Goal: Navigation & Orientation: Find specific page/section

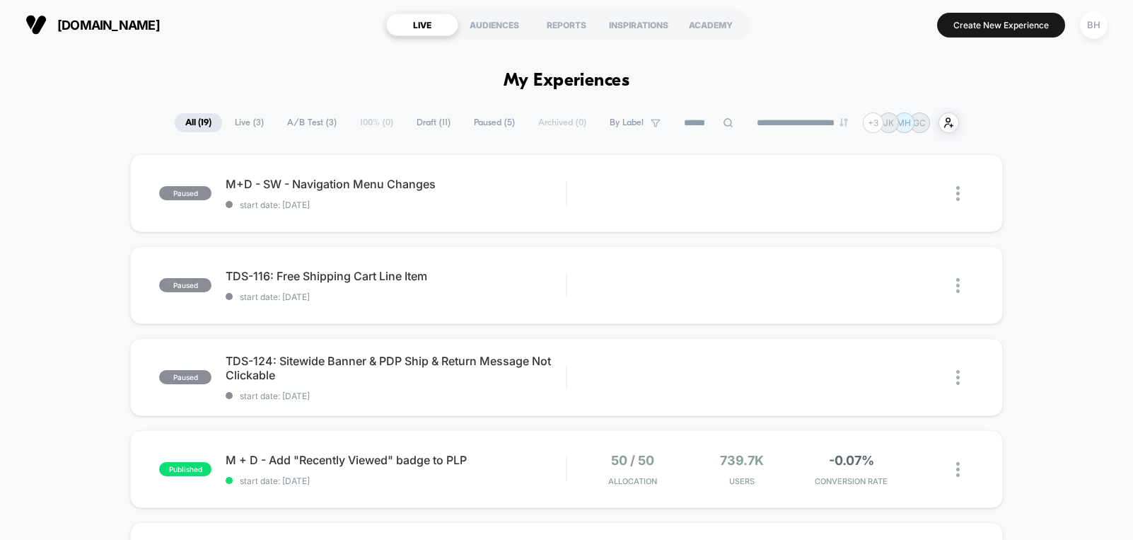
click at [311, 190] on span "M+D - SW - Navigation Menu Changes" at bounding box center [396, 184] width 340 height 14
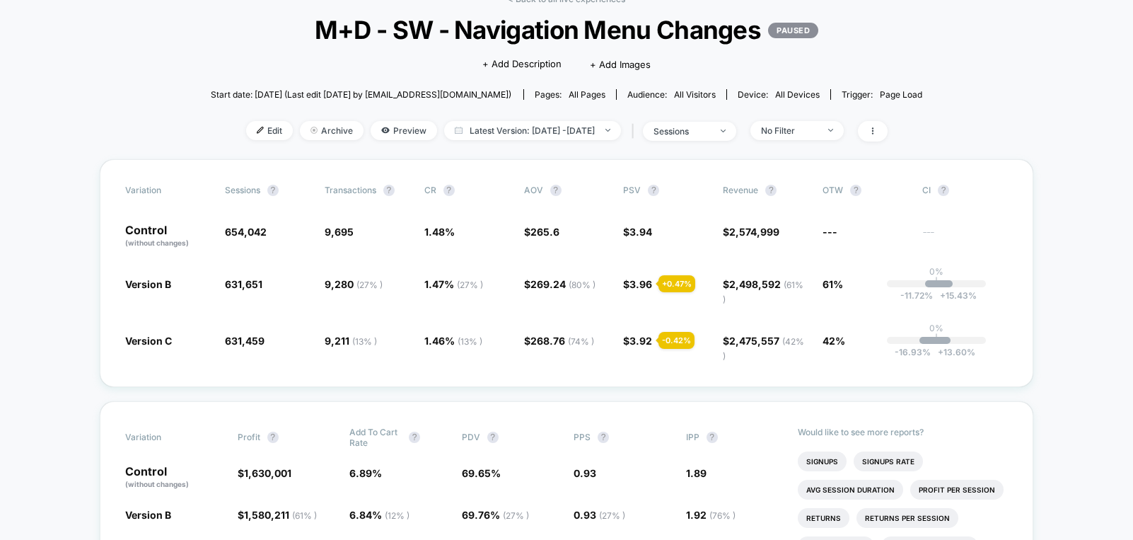
scroll to position [81, 0]
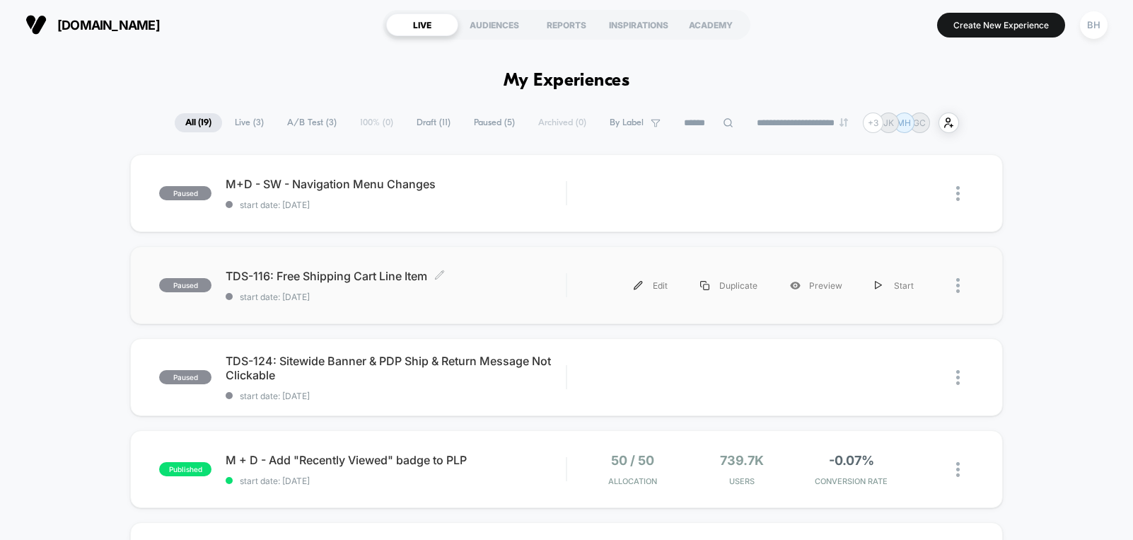
click at [332, 283] on span "TDS-116: Free Shipping Cart Line Item Click to edit experience details" at bounding box center [396, 276] width 340 height 14
click at [344, 375] on span "TDS-124: Sitewide Banner & PDP Ship & Return Message Not Clickable Click to edi…" at bounding box center [396, 368] width 340 height 28
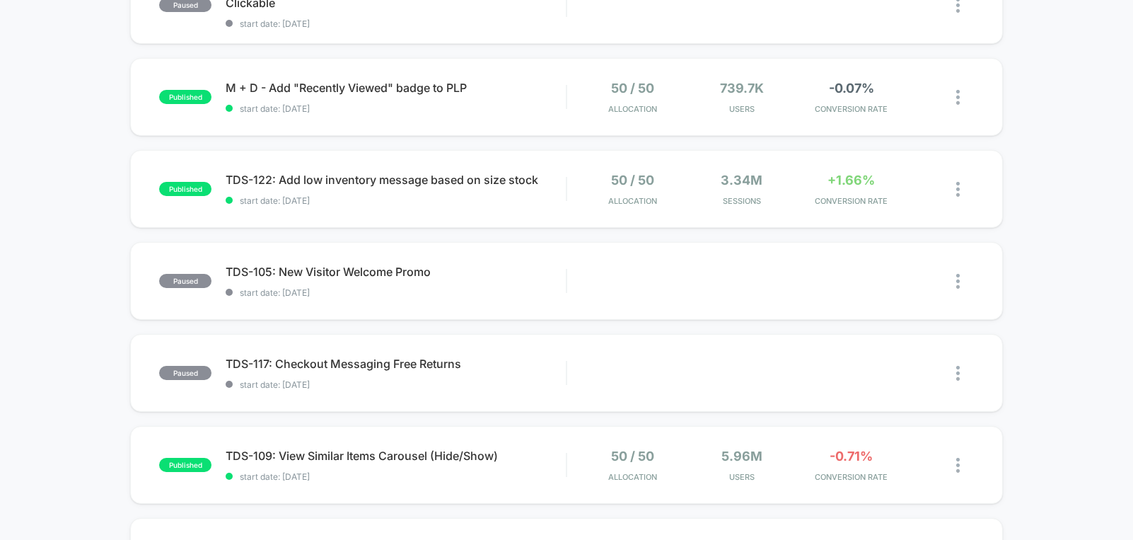
scroll to position [386, 0]
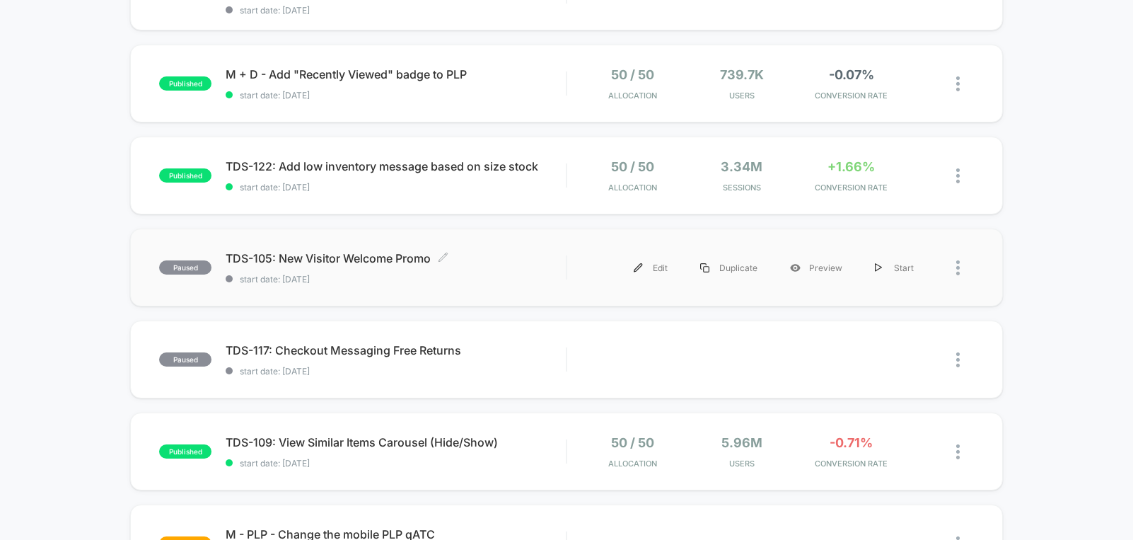
click at [355, 261] on span "TDS-105: New Visitor Welcome Promo Click to edit experience details" at bounding box center [396, 258] width 340 height 14
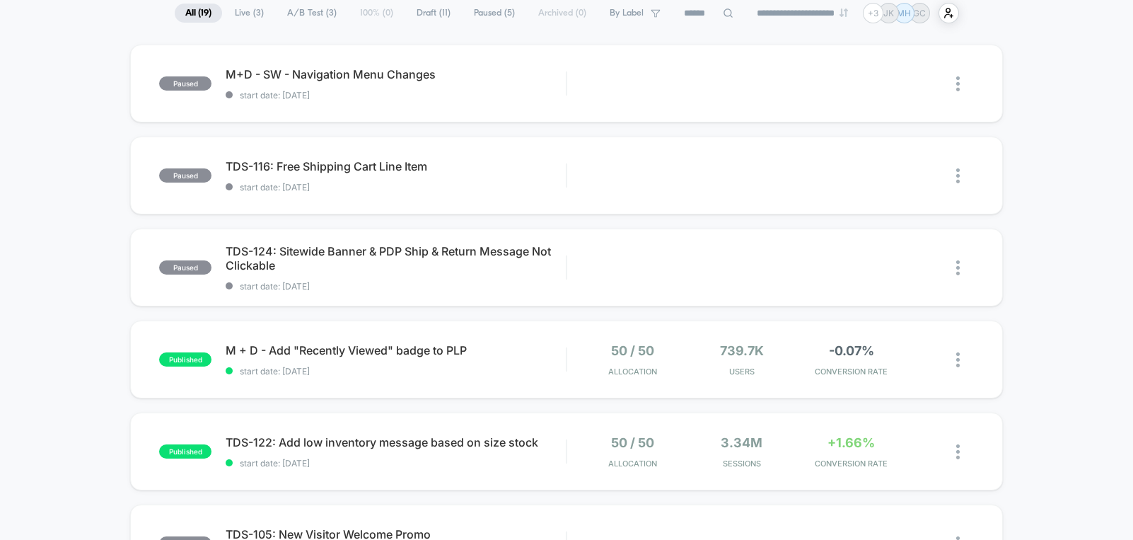
scroll to position [105, 0]
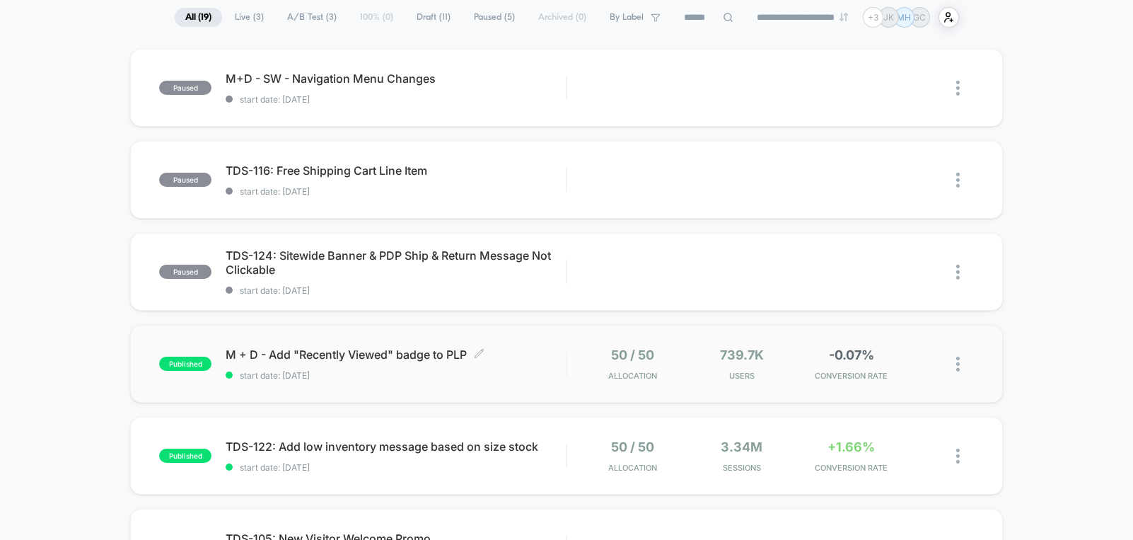
click at [313, 358] on span "M + D - Add "Recently Viewed" badge to PLP Click to edit experience details" at bounding box center [396, 354] width 340 height 14
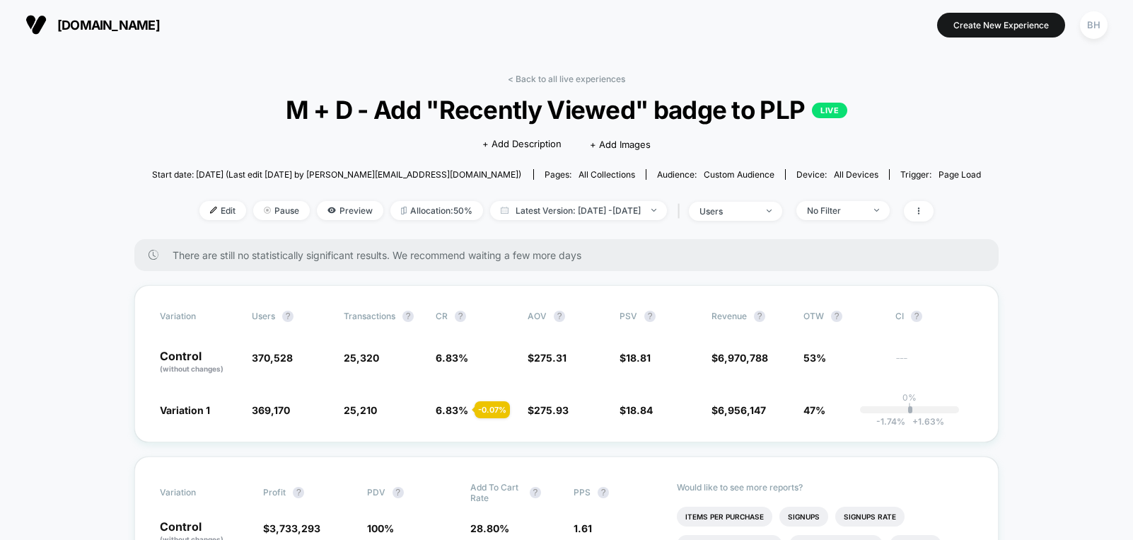
click at [149, 250] on icon at bounding box center [154, 255] width 10 height 10
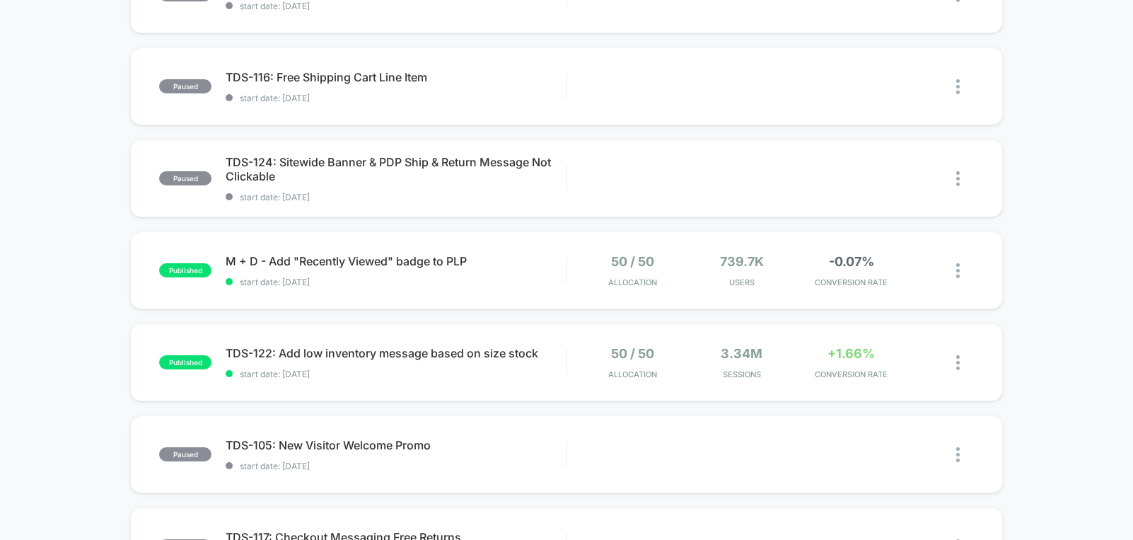
scroll to position [216, 0]
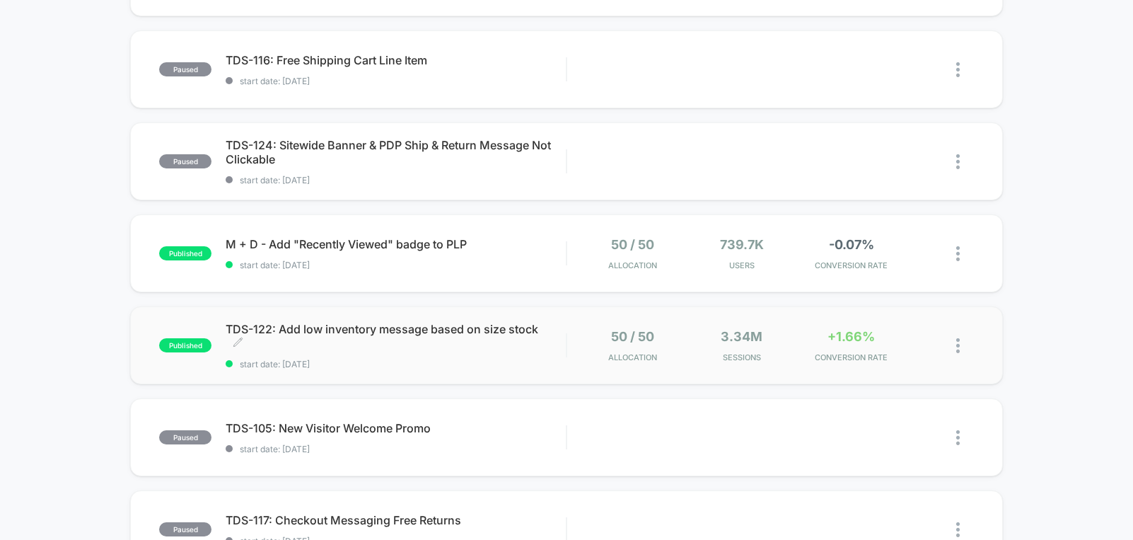
click at [378, 334] on span "TDS-122: Add low inventory message based on size stock Click to edit experience…" at bounding box center [396, 336] width 340 height 28
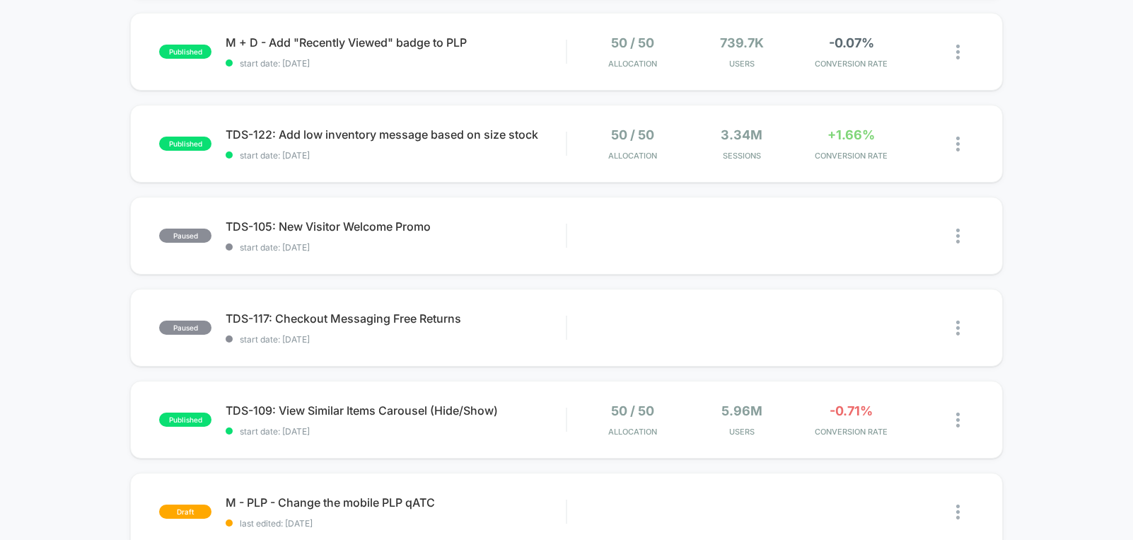
scroll to position [422, 0]
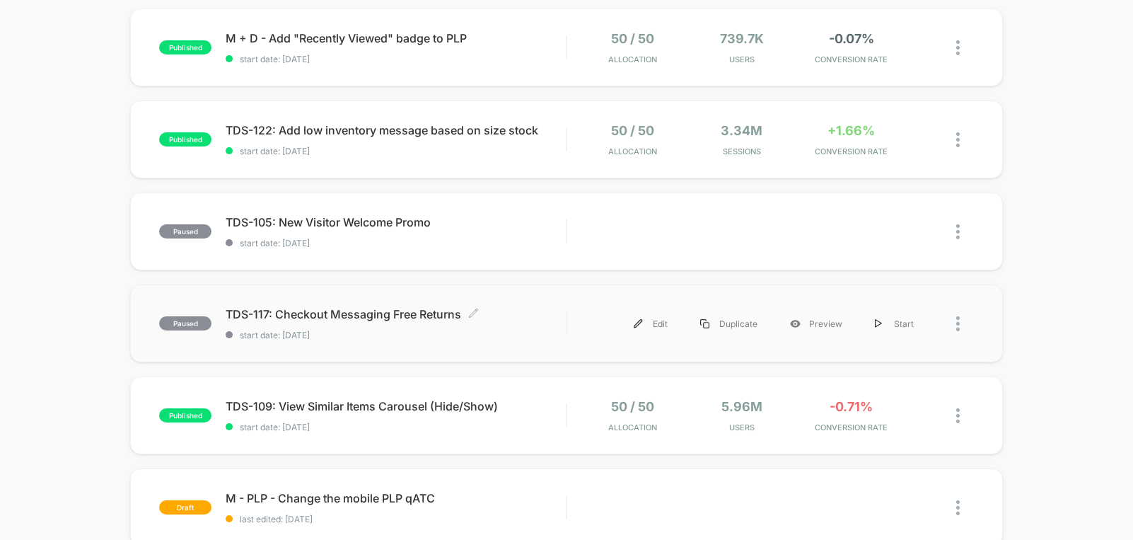
click at [327, 313] on span "TDS-117: Checkout Messaging Free Returns Click to edit experience details" at bounding box center [396, 314] width 340 height 14
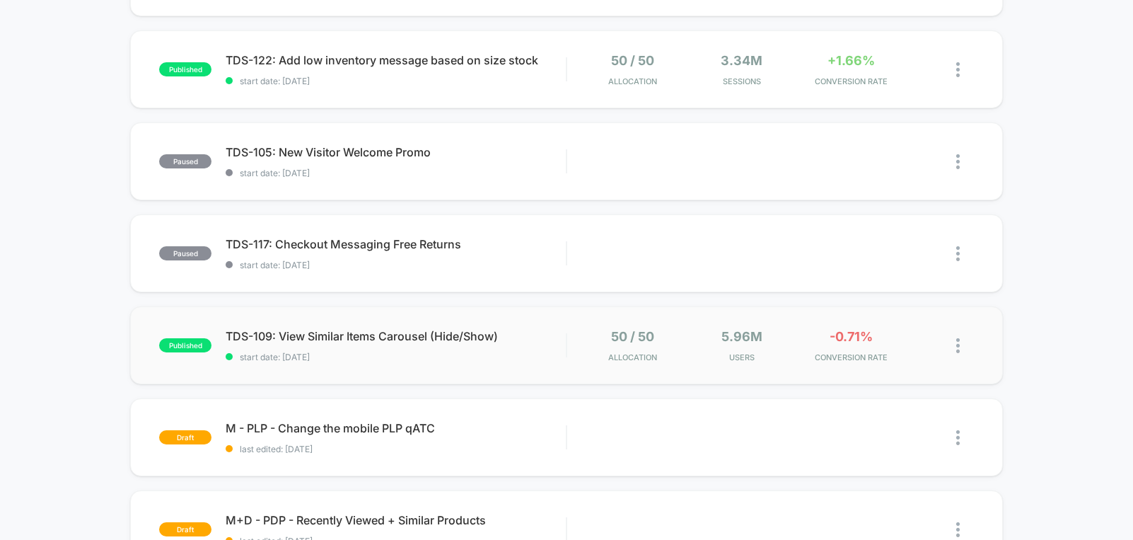
scroll to position [493, 0]
click at [364, 340] on span "TDS-109: View Similar Items Carousel (Hide/Show) Click to edit experience detai…" at bounding box center [396, 335] width 340 height 14
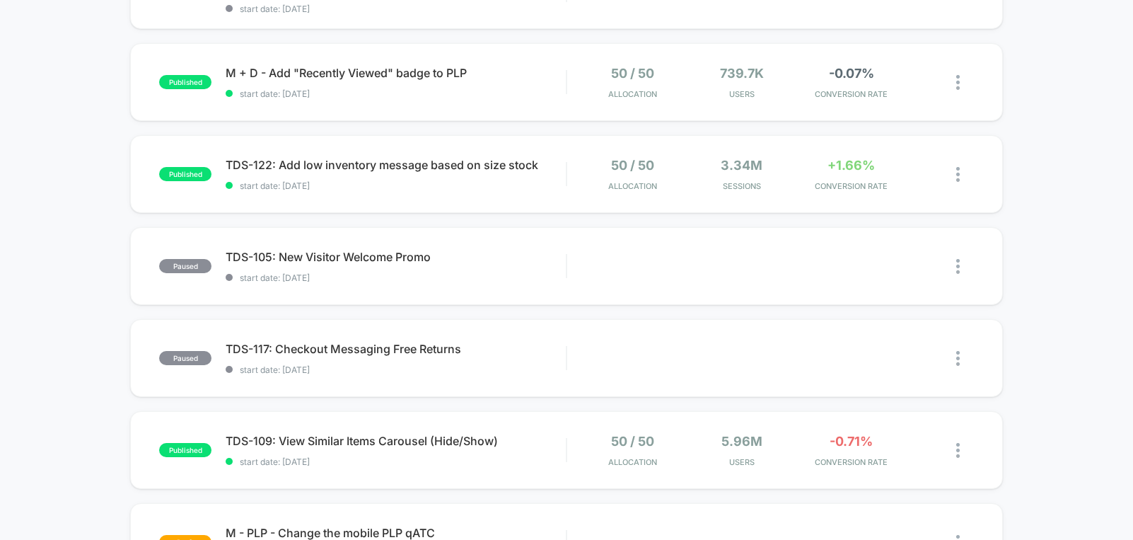
scroll to position [393, 0]
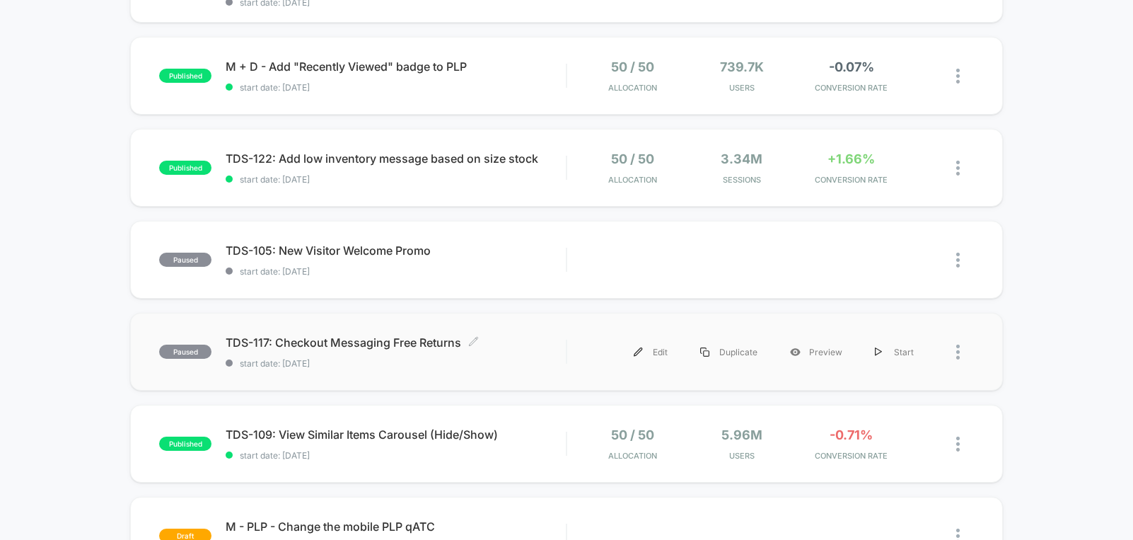
click at [403, 340] on span "TDS-117: Checkout Messaging Free Returns Click to edit experience details" at bounding box center [396, 342] width 340 height 14
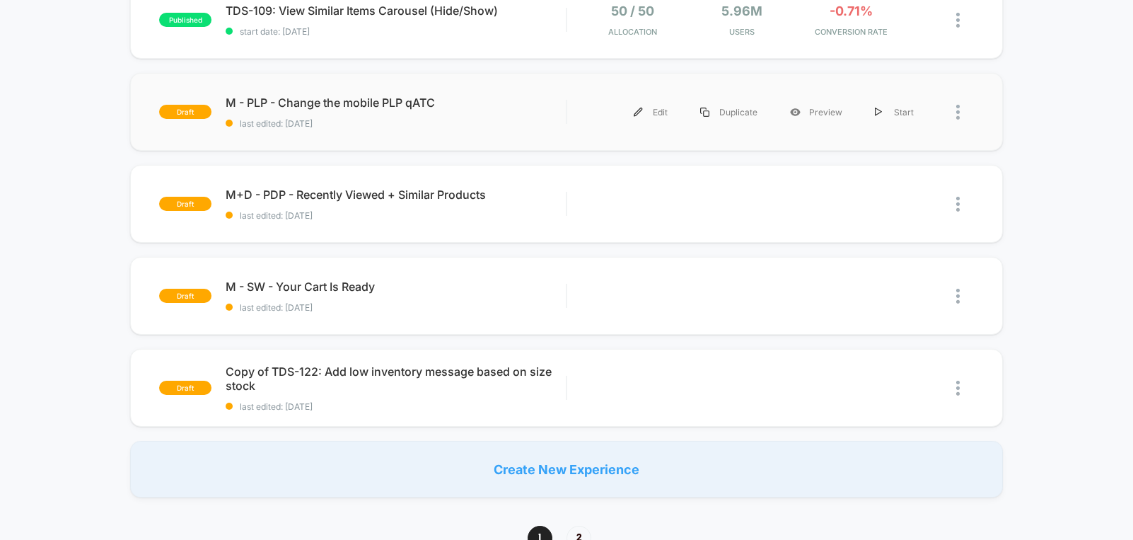
scroll to position [828, 0]
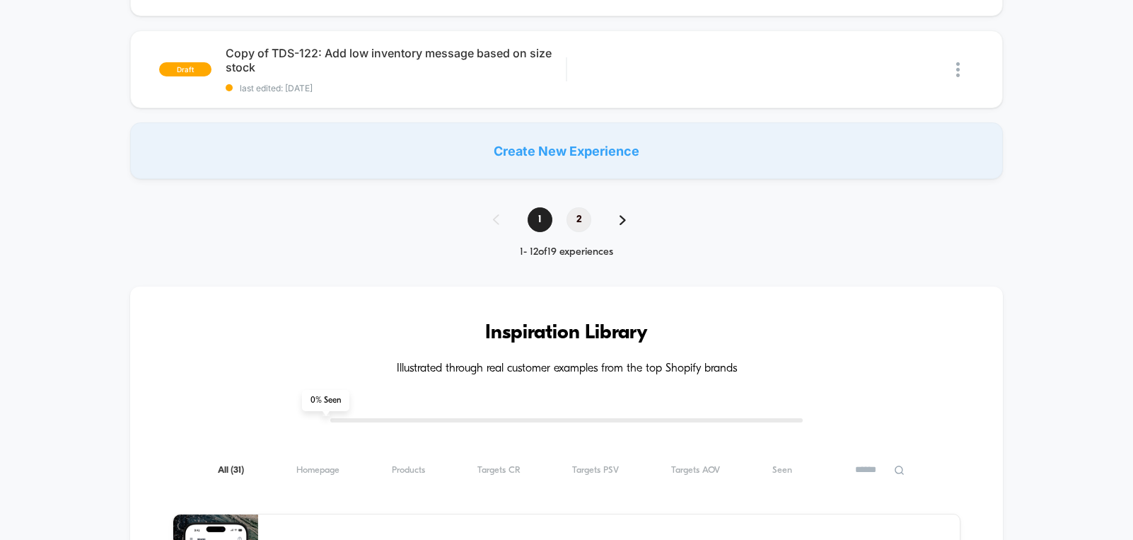
click at [579, 218] on span "2" at bounding box center [579, 219] width 25 height 25
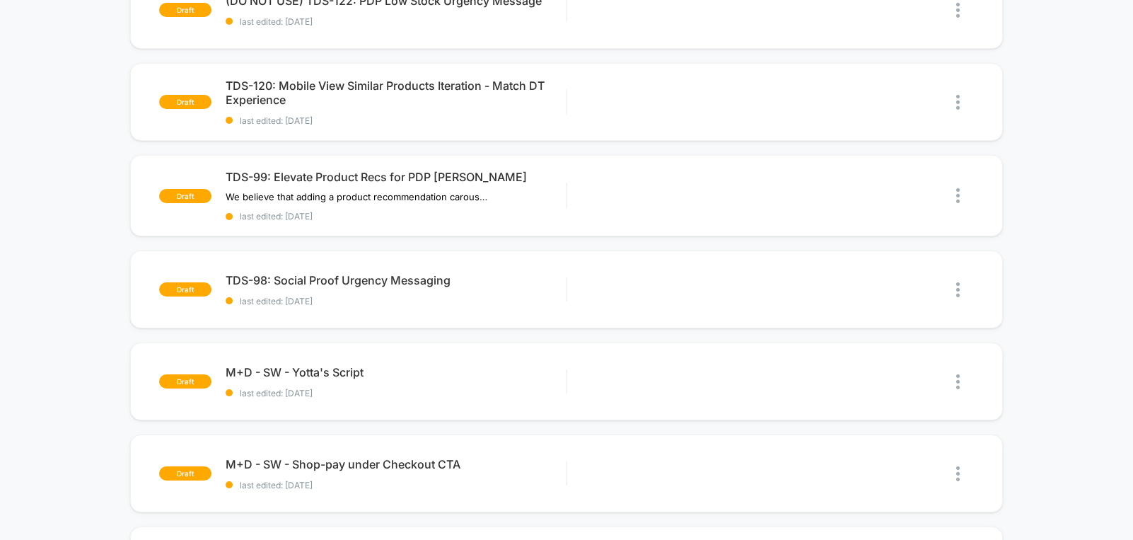
scroll to position [185, 0]
